Goal: Task Accomplishment & Management: Manage account settings

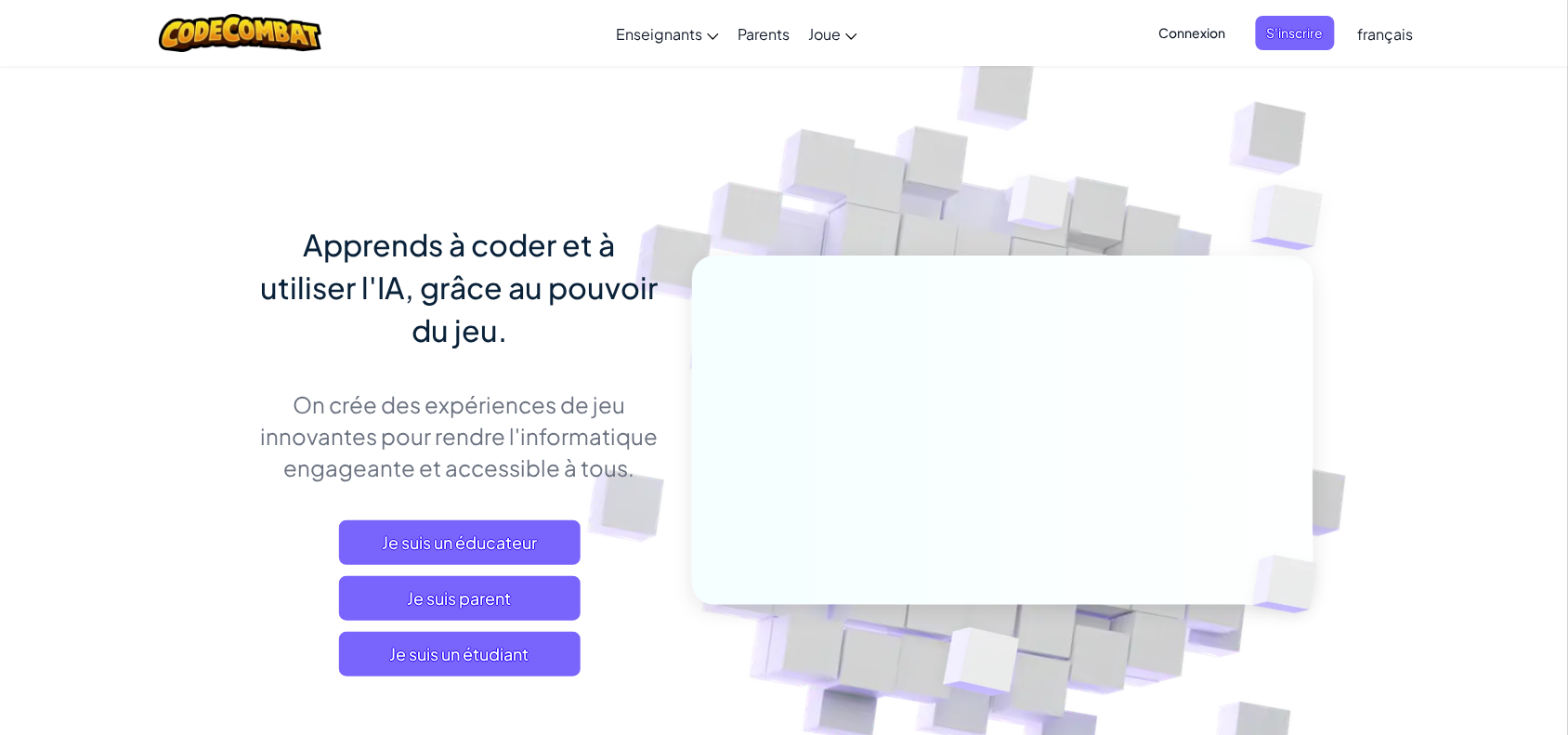
click at [1195, 20] on span "Connexion" at bounding box center [1192, 33] width 89 height 35
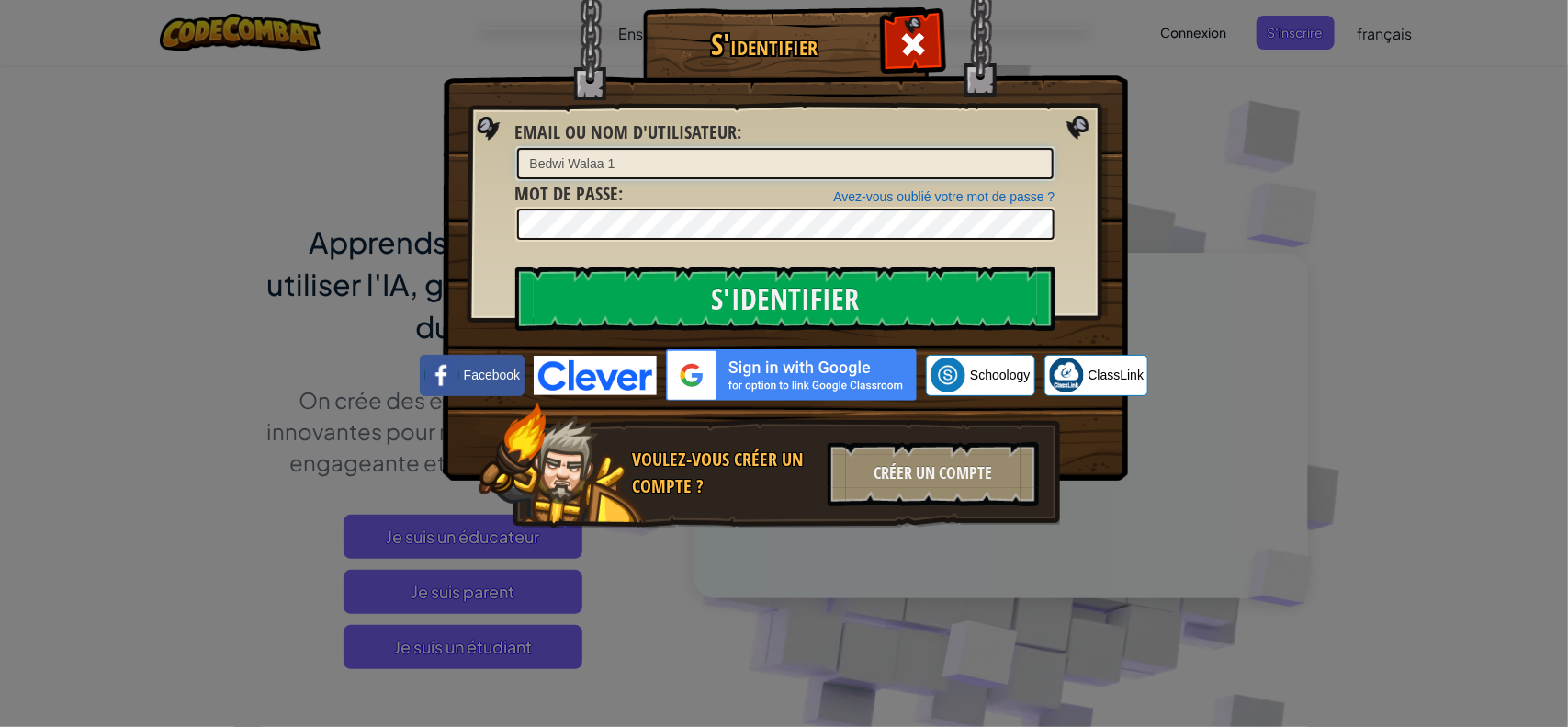
click at [735, 152] on input "Bedwi Walaa 1" at bounding box center [785, 164] width 536 height 32
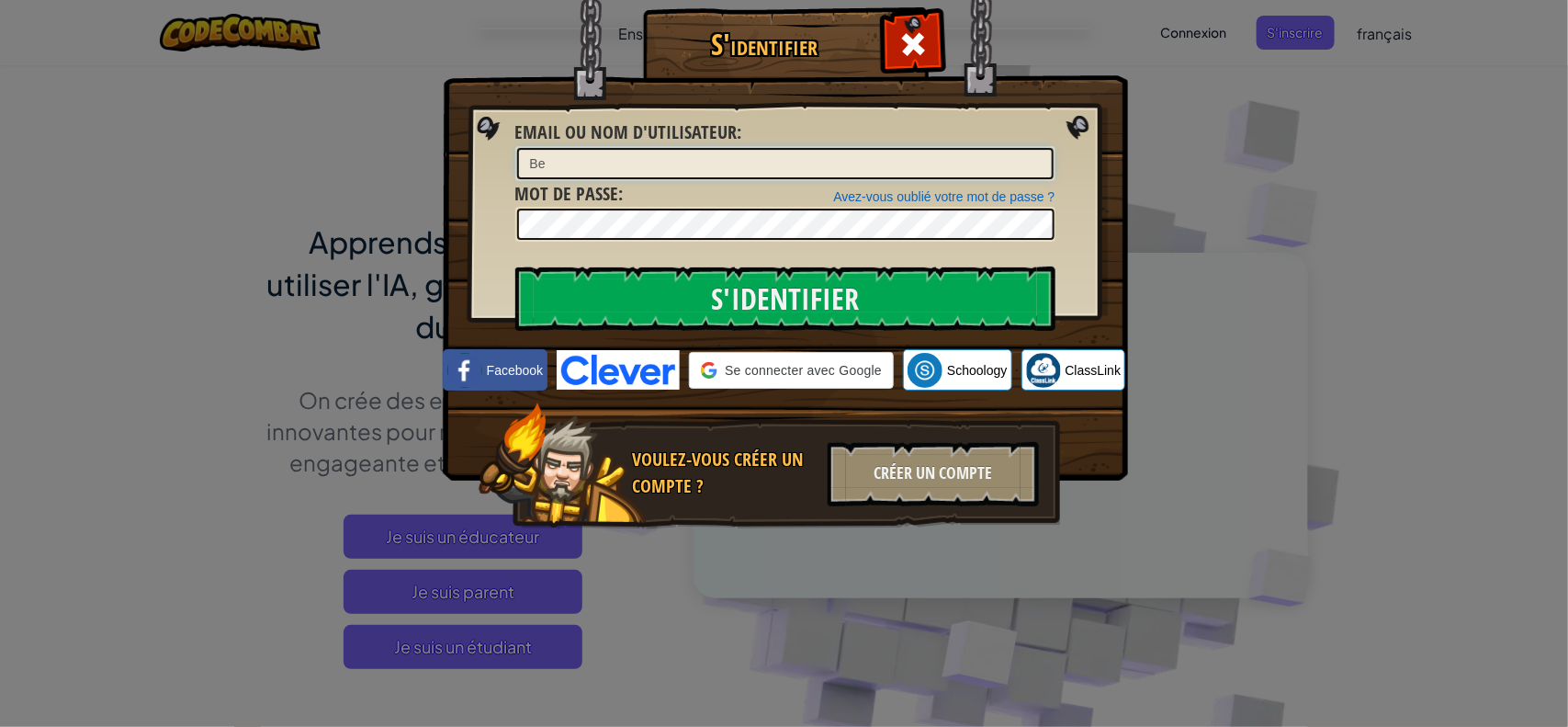
type input "B"
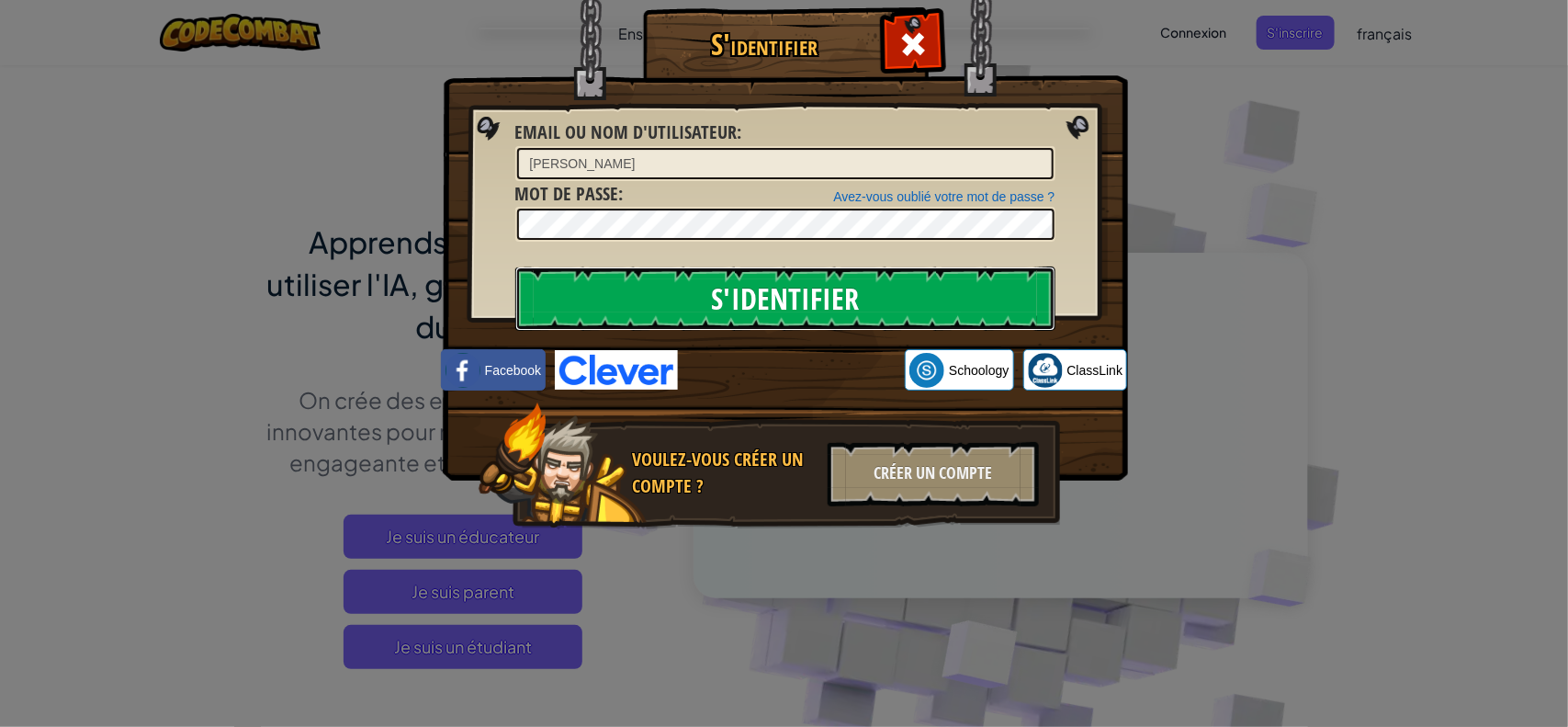
click at [746, 311] on input "S'identifier" at bounding box center [785, 298] width 540 height 64
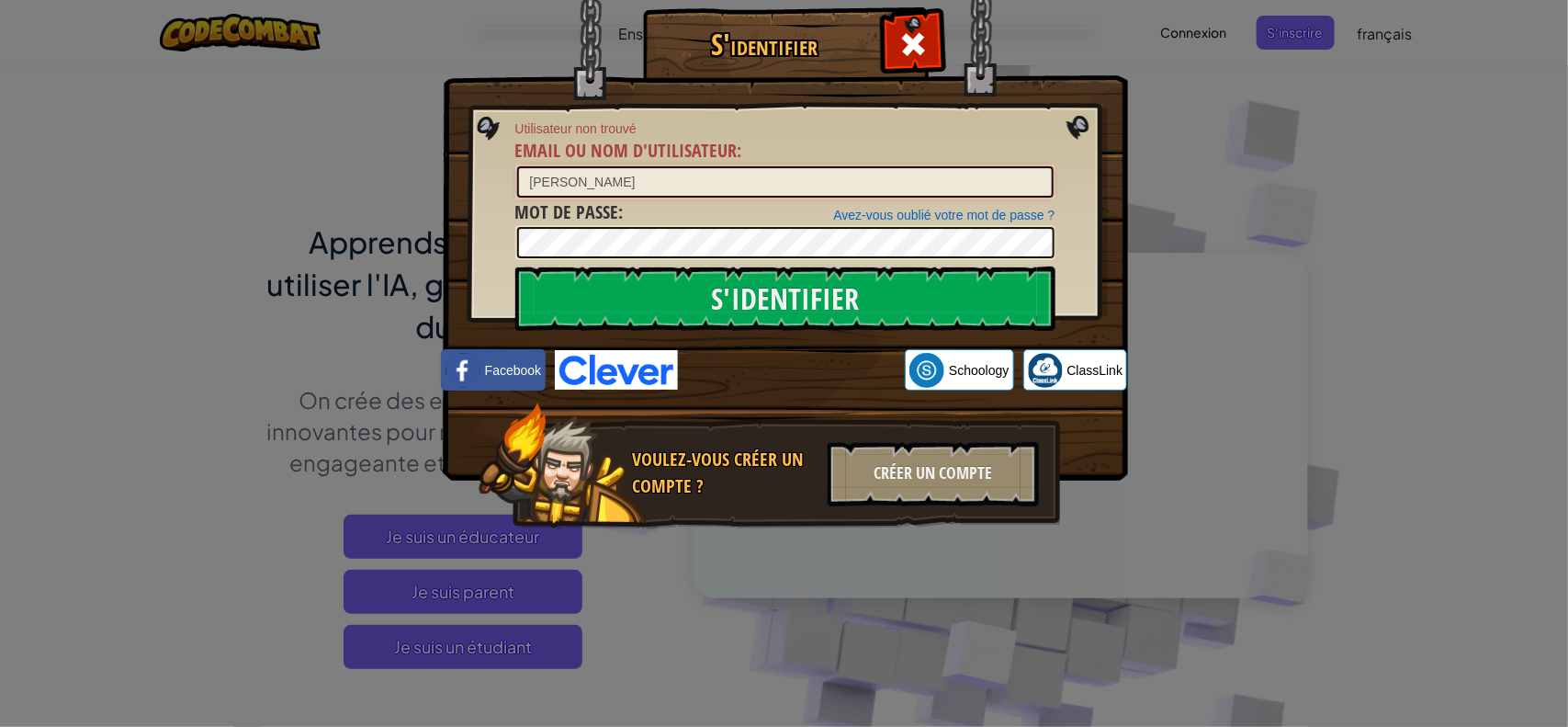
click at [654, 172] on input "[PERSON_NAME]" at bounding box center [785, 182] width 536 height 32
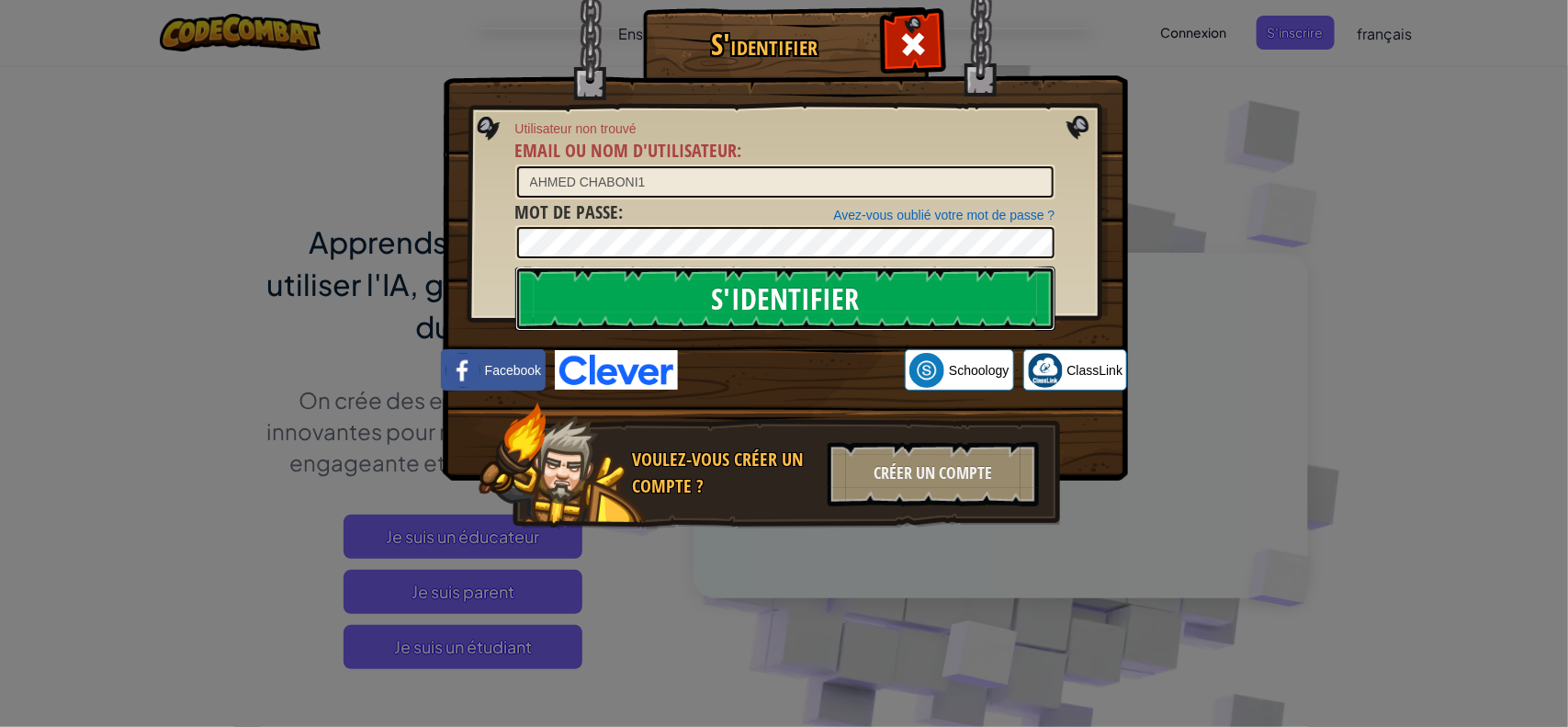
click at [632, 285] on input "S'identifier" at bounding box center [785, 298] width 540 height 64
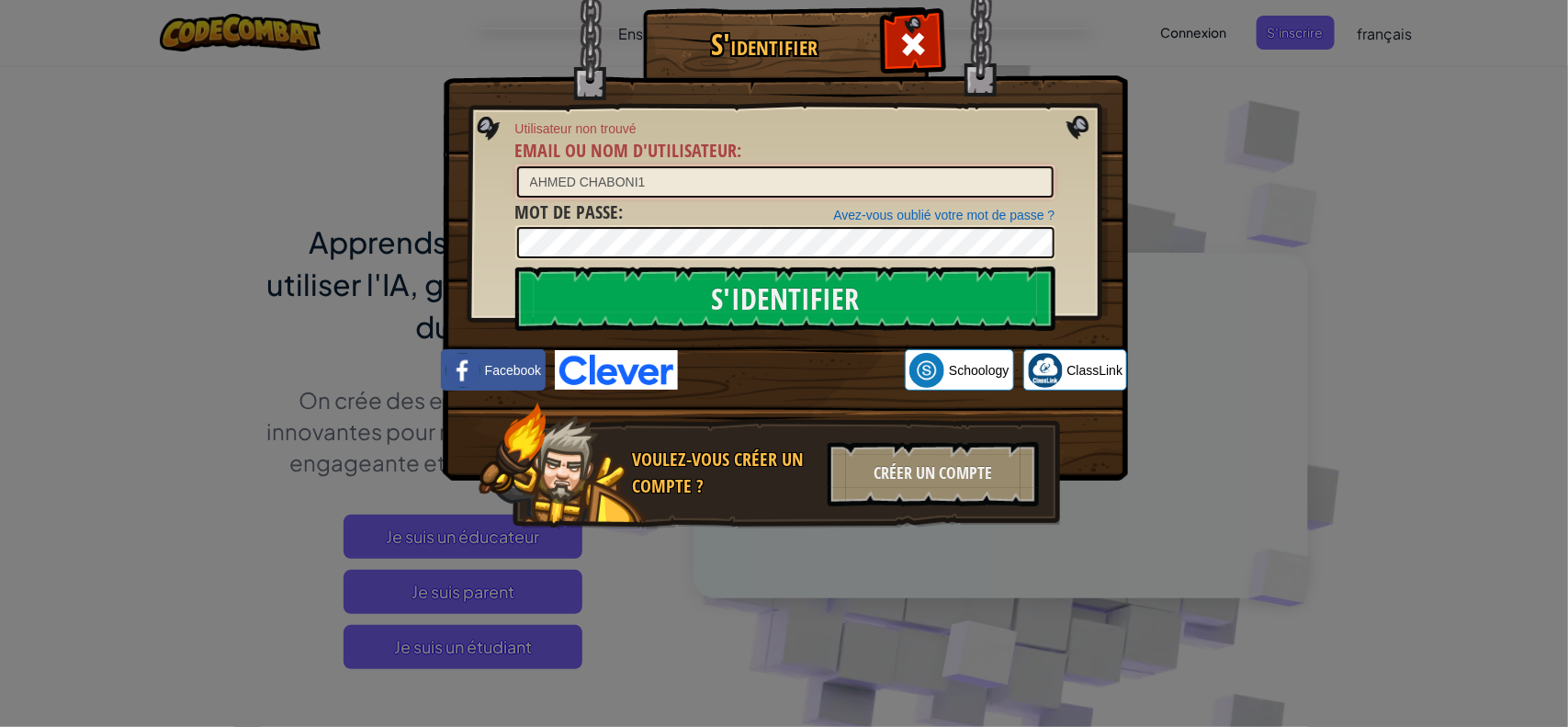
click at [599, 181] on input "AHMED CHABONI1" at bounding box center [785, 182] width 536 height 32
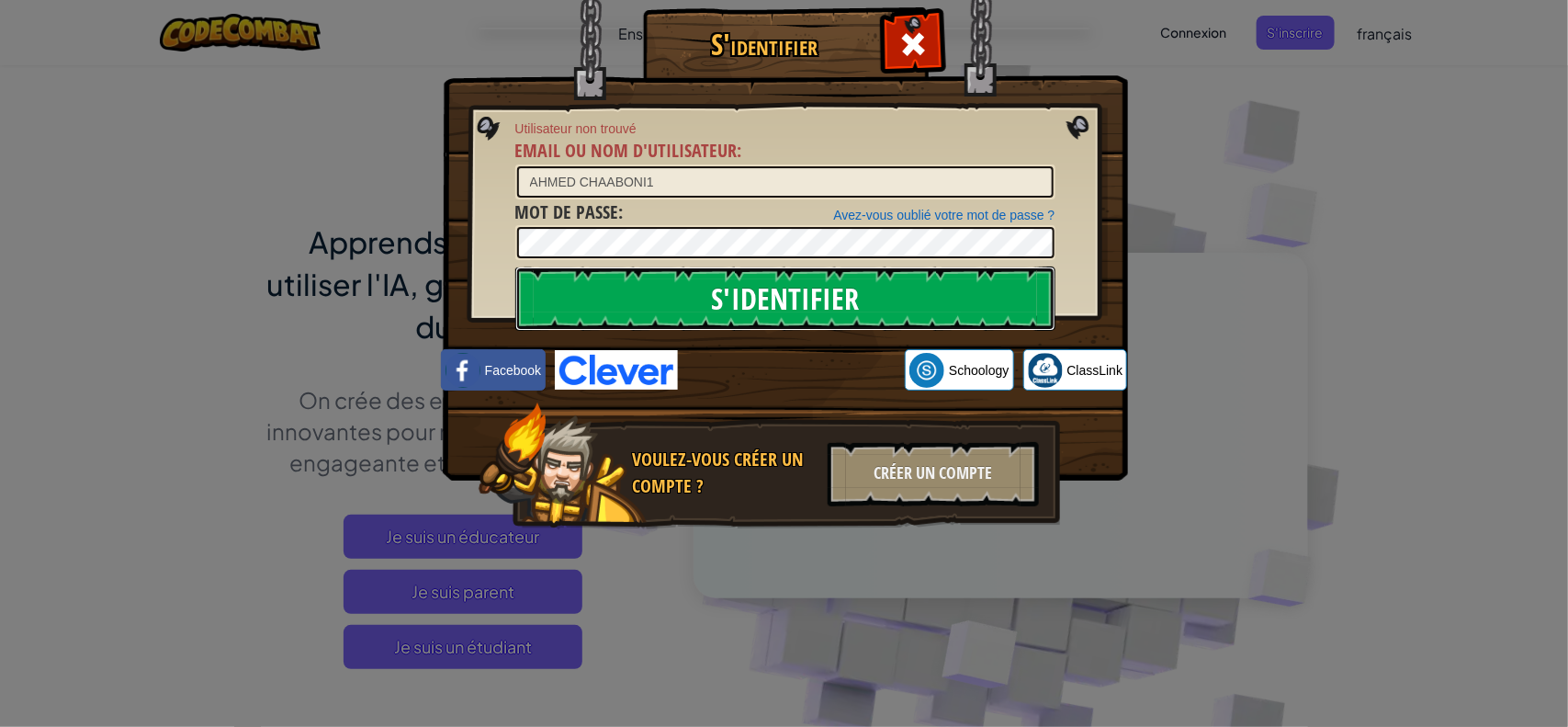
click at [630, 306] on input "S'identifier" at bounding box center [785, 298] width 540 height 64
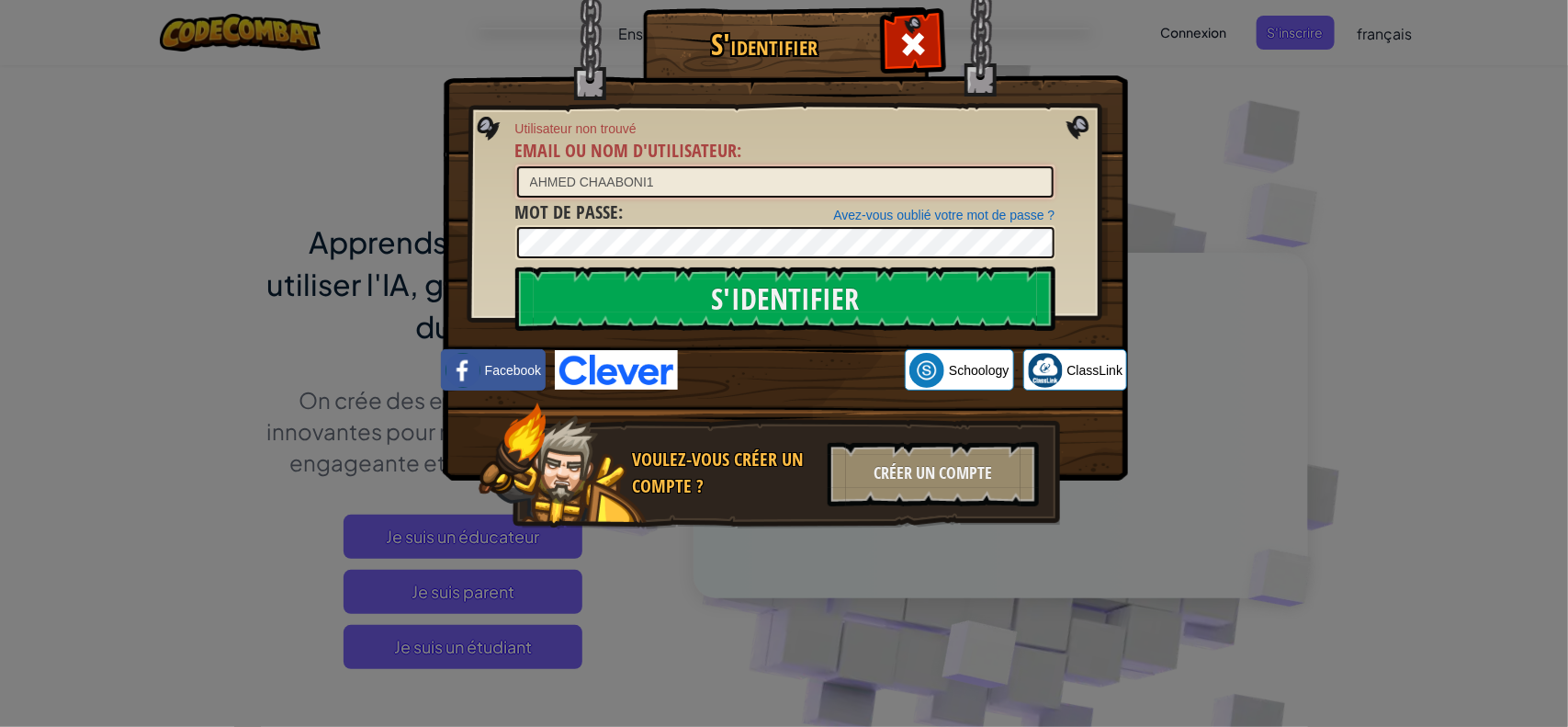
click at [615, 179] on input "AHMED CHAABONI1" at bounding box center [785, 182] width 536 height 32
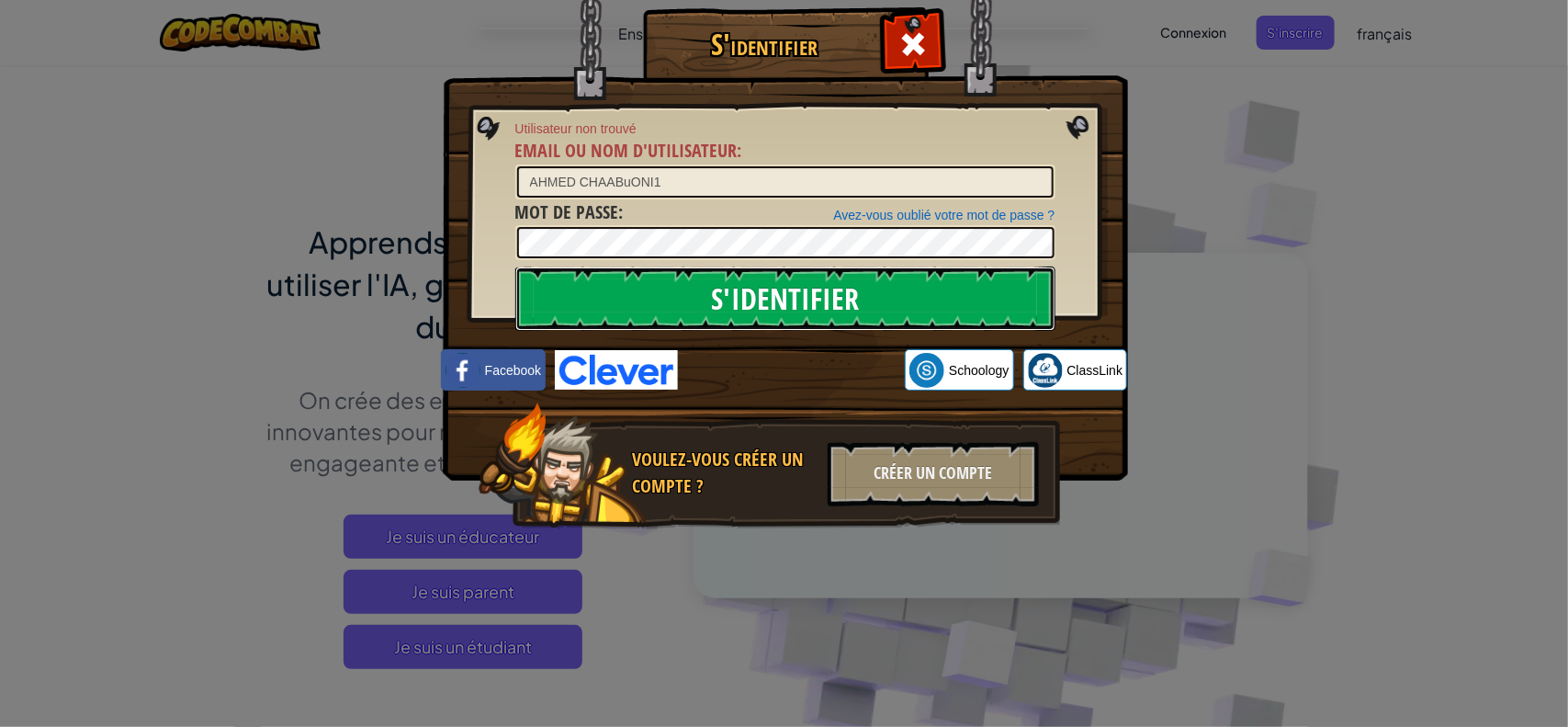
click at [646, 308] on input "S'identifier" at bounding box center [785, 298] width 540 height 64
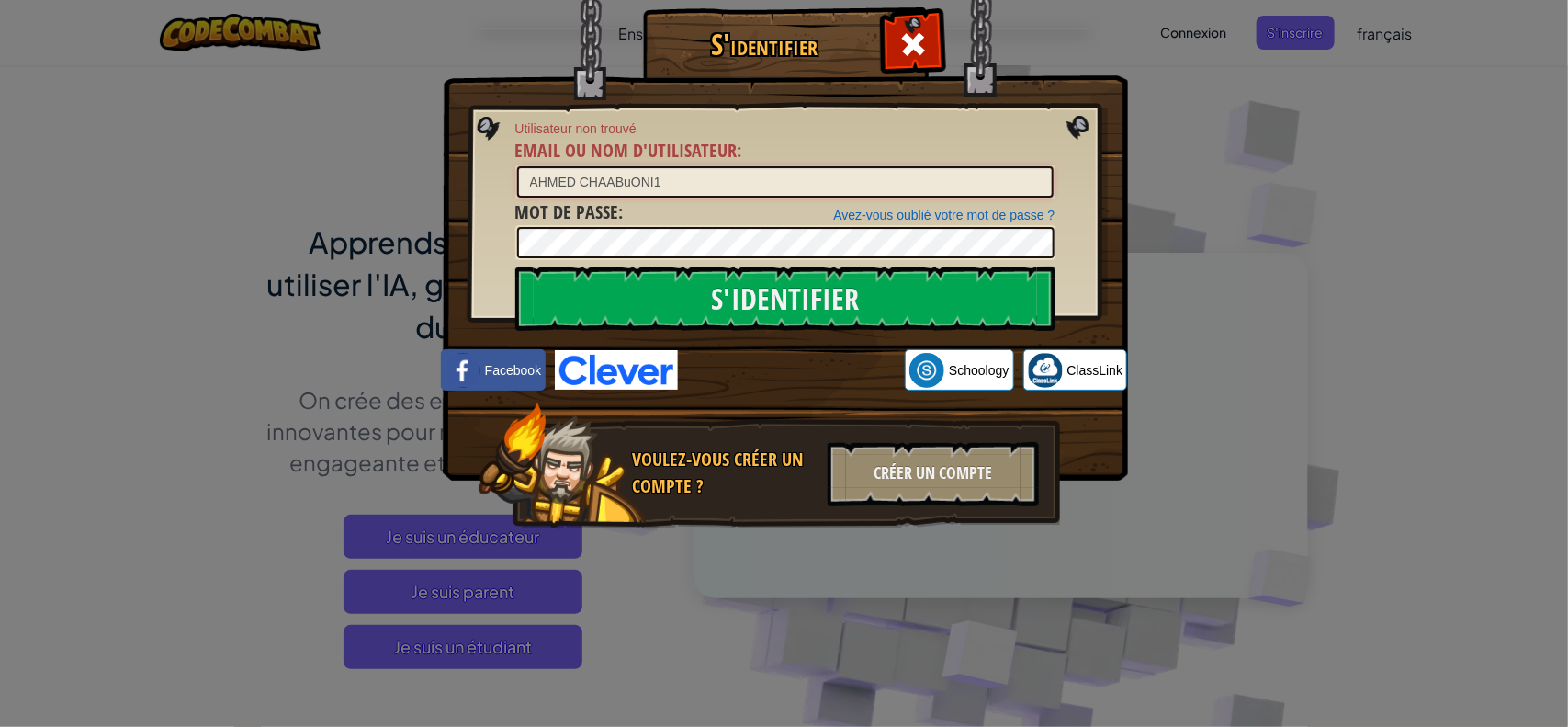
click at [646, 166] on input "AHMED CHAABuONI1" at bounding box center [785, 182] width 536 height 32
type input "ahmed chaabouni1"
click at [516, 267] on input "S'identifier" at bounding box center [785, 298] width 540 height 64
